Goal: Information Seeking & Learning: Learn about a topic

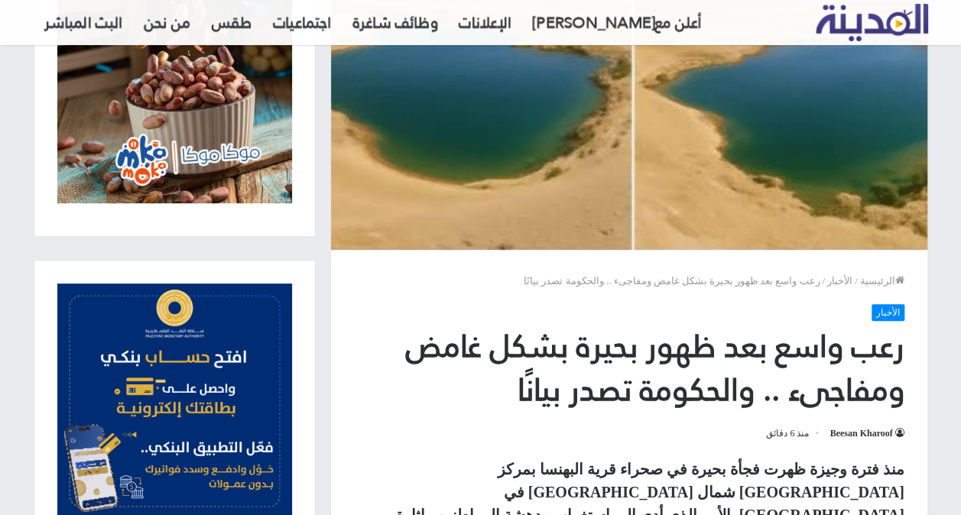
scroll to position [306, 0]
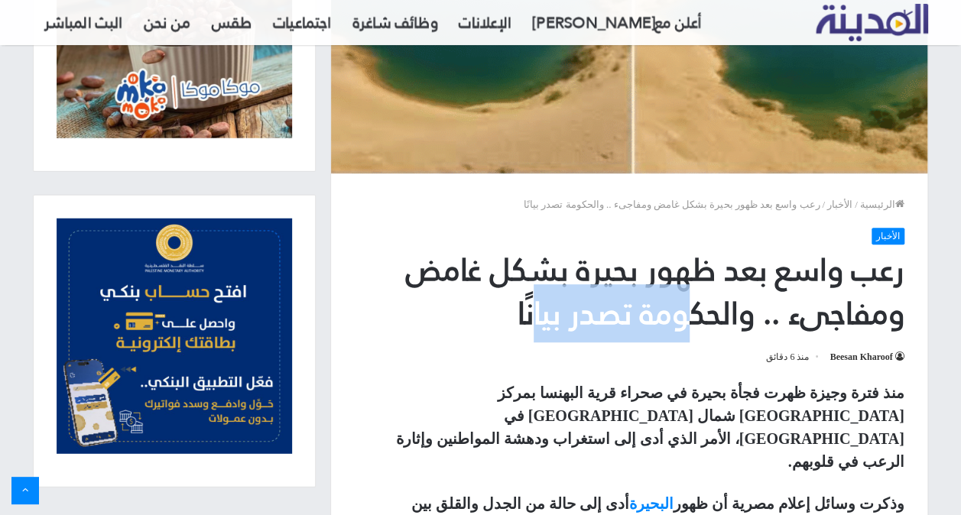
drag, startPoint x: 619, startPoint y: 316, endPoint x: 530, endPoint y: 303, distance: 90.3
click at [530, 303] on h1 "رعب واسع بعد ظهور بحيرة بشكل غامض ومفاجىء .. والحكومة تصدر بيانًا" at bounding box center [629, 292] width 550 height 88
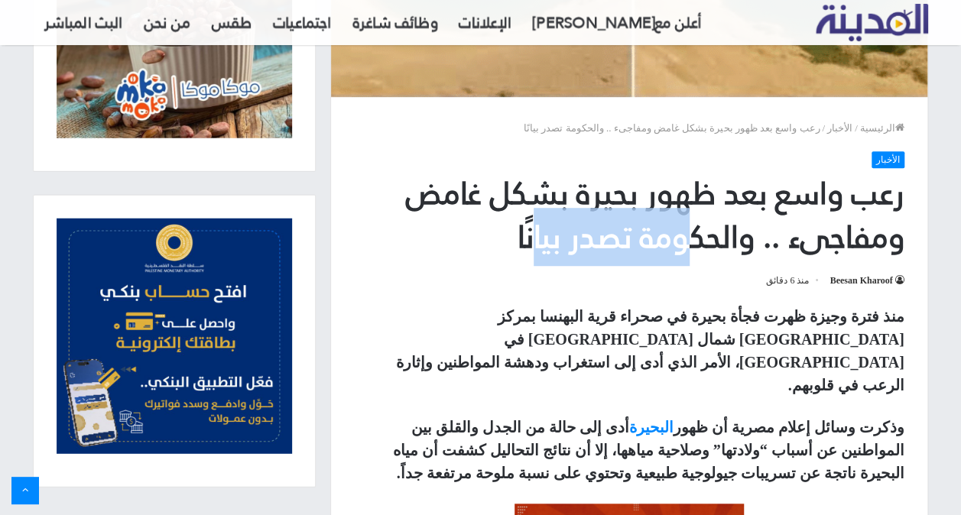
scroll to position [459, 0]
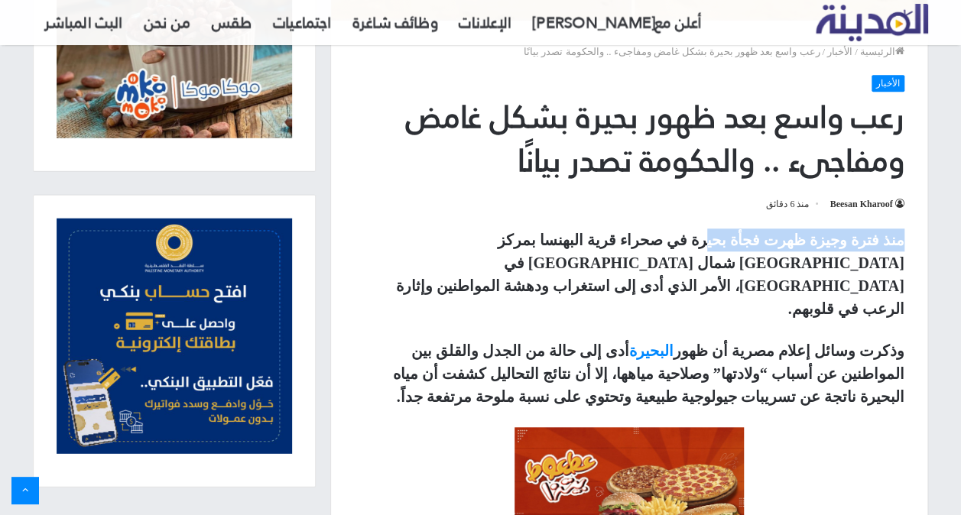
drag, startPoint x: 728, startPoint y: 228, endPoint x: 622, endPoint y: 223, distance: 105.6
drag, startPoint x: 622, startPoint y: 223, endPoint x: 602, endPoint y: 244, distance: 28.6
click at [602, 244] on strong "منذ فترة وجيزة ظهرت فجأة بحيرة في صحراء قرية البهنسا بمركز [GEOGRAPHIC_DATA] شم…" at bounding box center [650, 275] width 508 height 86
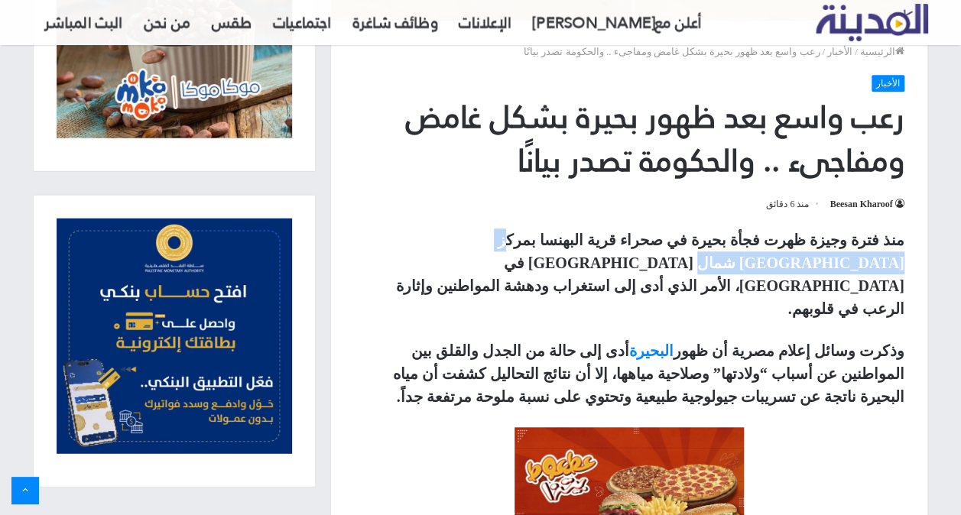
drag, startPoint x: 588, startPoint y: 231, endPoint x: 466, endPoint y: 232, distance: 122.3
click at [466, 232] on strong "منذ فترة وجيزة ظهرت فجأة بحيرة في صحراء قرية البهنسا بمركز [GEOGRAPHIC_DATA] شم…" at bounding box center [650, 275] width 508 height 86
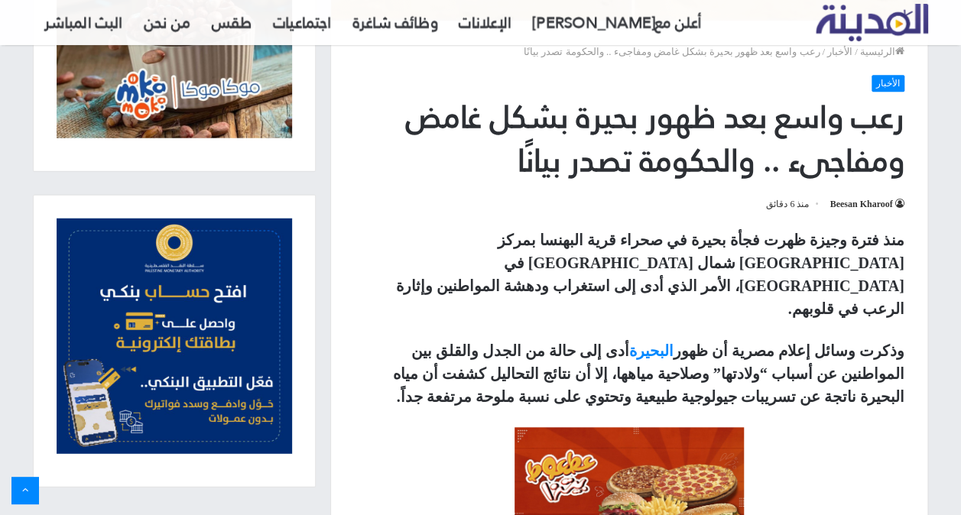
drag, startPoint x: 466, startPoint y: 232, endPoint x: 445, endPoint y: 233, distance: 21.5
click at [445, 233] on strong "منذ فترة وجيزة ظهرت فجأة بحيرة في صحراء قرية البهنسا بمركز [GEOGRAPHIC_DATA] شم…" at bounding box center [650, 275] width 508 height 86
drag, startPoint x: 854, startPoint y: 267, endPoint x: 737, endPoint y: 257, distance: 117.4
click at [737, 257] on strong "منذ فترة وجيزة ظهرت فجأة بحيرة في صحراء قرية البهنسا بمركز [GEOGRAPHIC_DATA] شم…" at bounding box center [650, 275] width 508 height 86
drag, startPoint x: 737, startPoint y: 257, endPoint x: 682, endPoint y: 254, distance: 55.8
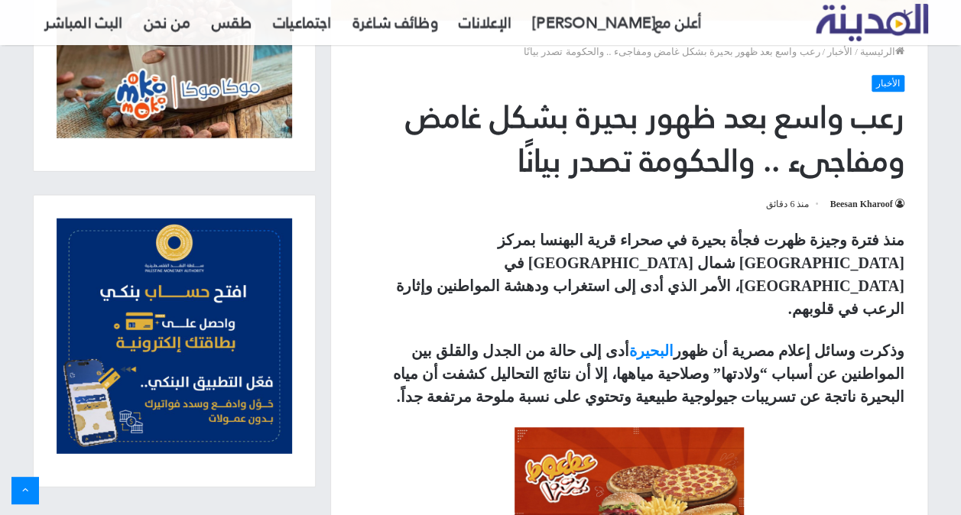
click at [682, 254] on strong "منذ فترة وجيزة ظهرت فجأة بحيرة في صحراء قرية البهنسا بمركز [GEOGRAPHIC_DATA] شم…" at bounding box center [650, 275] width 508 height 86
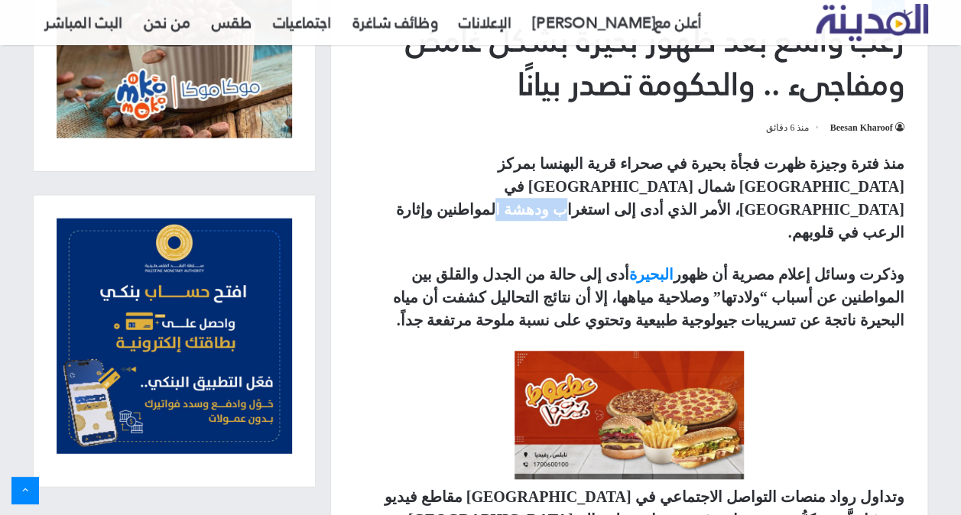
drag, startPoint x: 591, startPoint y: 188, endPoint x: 640, endPoint y: 190, distance: 48.2
click at [640, 190] on strong "منذ فترة وجيزة ظهرت فجأة بحيرة في صحراء قرية البهنسا بمركز [GEOGRAPHIC_DATA] شم…" at bounding box center [650, 198] width 508 height 86
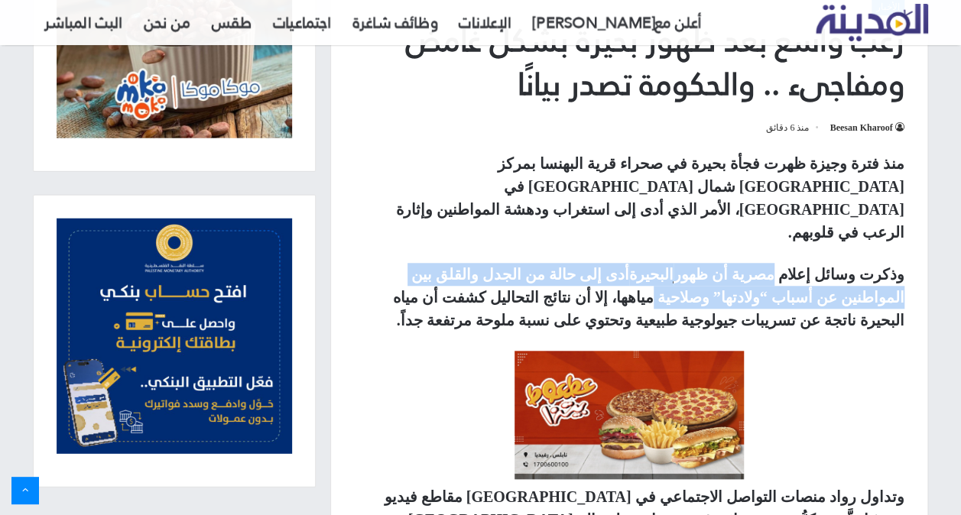
drag, startPoint x: 799, startPoint y: 222, endPoint x: 807, endPoint y: 248, distance: 28.0
click at [807, 266] on strong "وذكرت وسائل إعلام مصرية أن ظهور البحيرة أدى إلى حالة من الجدل والقلق بين المواط…" at bounding box center [648, 297] width 511 height 63
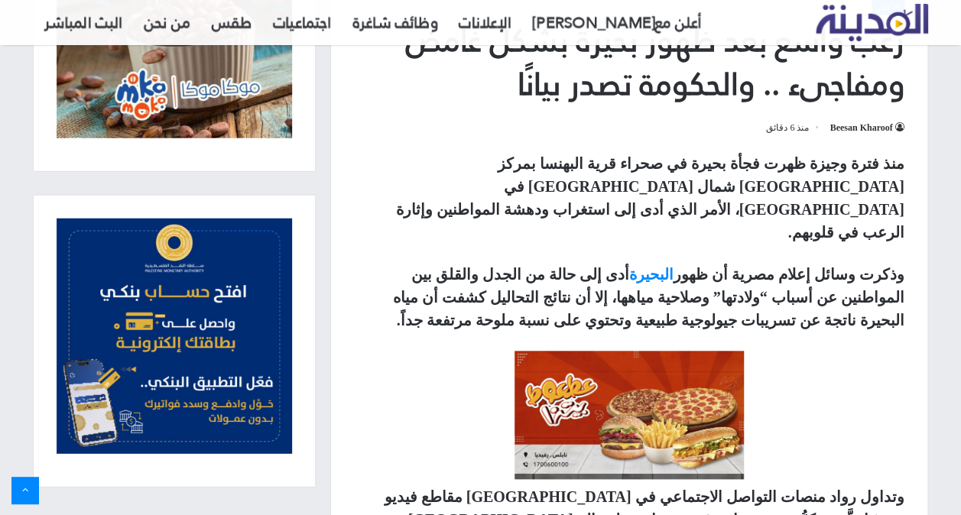
drag, startPoint x: 807, startPoint y: 248, endPoint x: 789, endPoint y: 282, distance: 37.9
click at [789, 282] on strong "وذكرت وسائل إعلام مصرية أن ظهور البحيرة أدى إلى حالة من الجدل والقلق بين المواط…" at bounding box center [648, 297] width 511 height 63
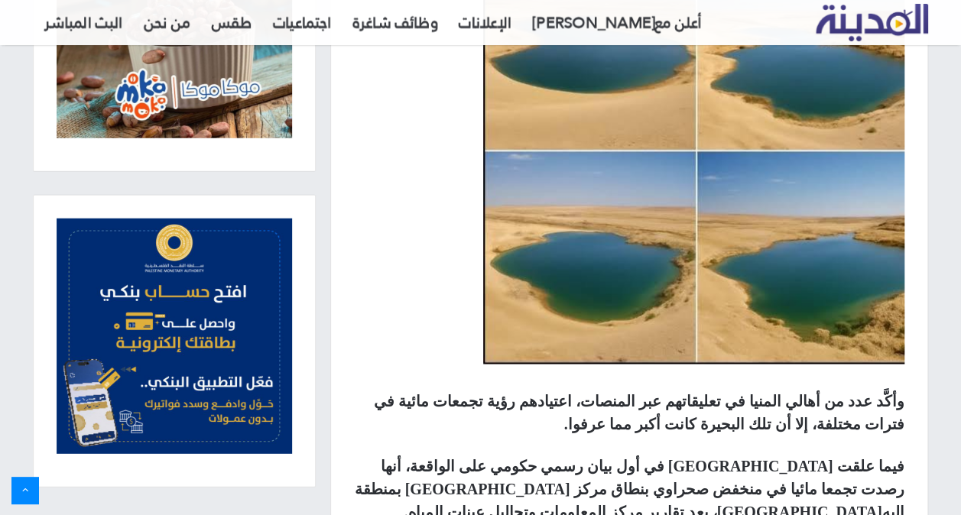
scroll to position [1223, 0]
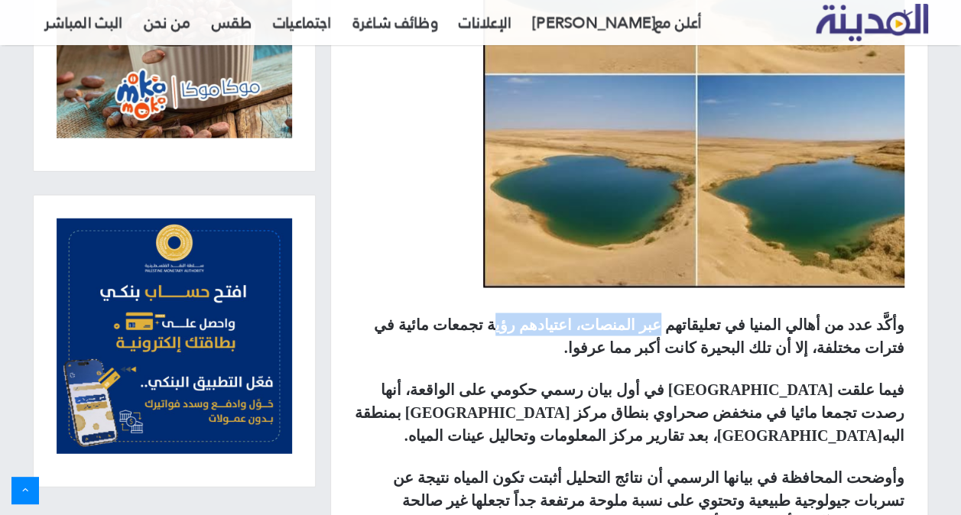
drag, startPoint x: 715, startPoint y: 279, endPoint x: 569, endPoint y: 269, distance: 147.1
click at [569, 316] on strong "وأكَّد عدد من أهالي المنيا في تعليقاتهم عبر المنصات، اعتيادهم رؤية تجمعات مائية…" at bounding box center [639, 336] width 530 height 40
drag, startPoint x: 569, startPoint y: 269, endPoint x: 508, endPoint y: 272, distance: 60.4
click at [508, 316] on strong "وأكَّد عدد من أهالي المنيا في تعليقاتهم عبر المنصات، اعتيادهم رؤية تجمعات مائية…" at bounding box center [639, 336] width 530 height 40
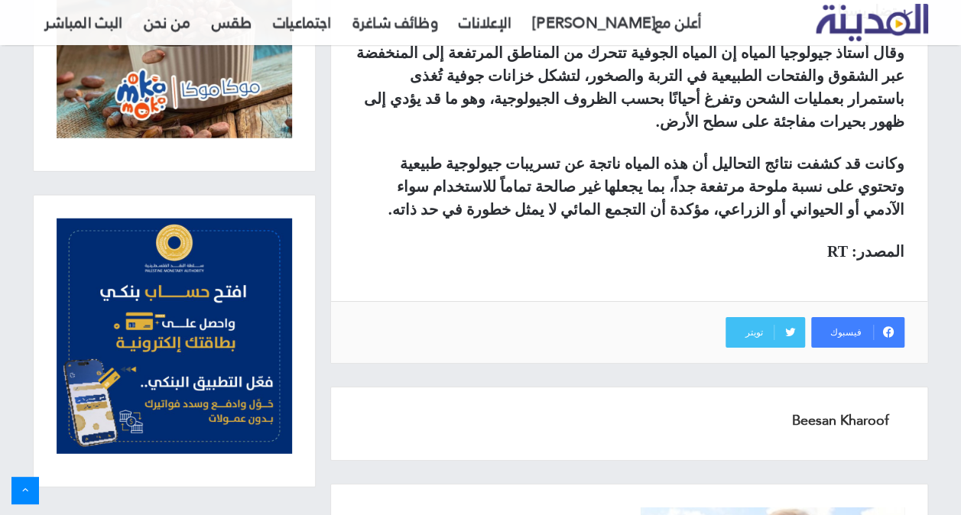
scroll to position [2473, 0]
